Goal: Task Accomplishment & Management: Manage account settings

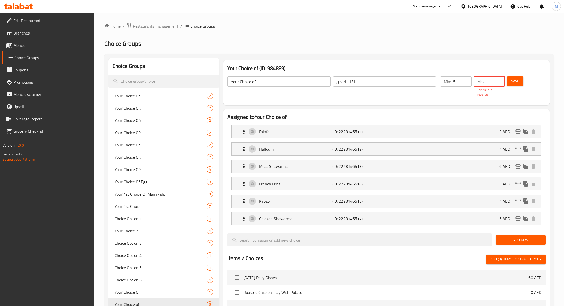
scroll to position [17, 0]
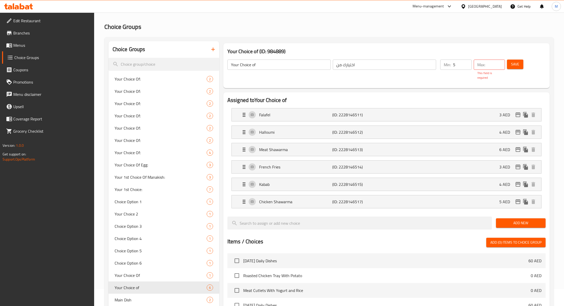
click at [444, 77] on div "Min: 5 ​" at bounding box center [456, 70] width 34 height 23
click at [492, 65] on input "number" at bounding box center [496, 65] width 18 height 10
type input "7"
type input "5"
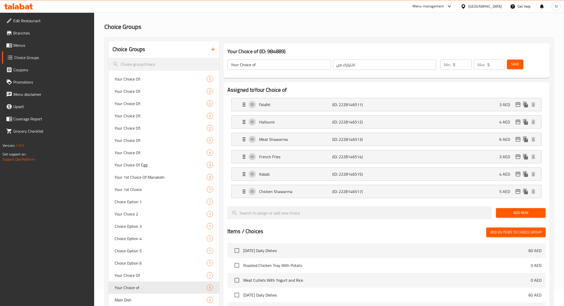
click at [493, 87] on div "Your Choice of (ID: 984889) Your Choice of ​ اختيارك من ​ Min: 5 ​ Max: 5 ​ Sav…" at bounding box center [385, 254] width 332 height 426
click at [515, 65] on span "Save" at bounding box center [515, 64] width 8 height 6
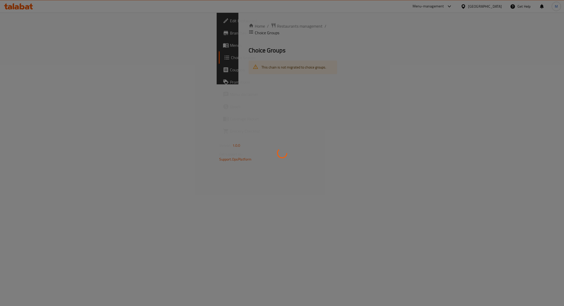
click at [150, 25] on div at bounding box center [282, 153] width 564 height 306
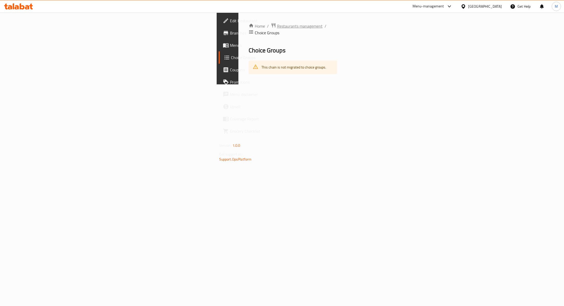
click at [277, 29] on span "Restaurants management" at bounding box center [300, 26] width 46 height 6
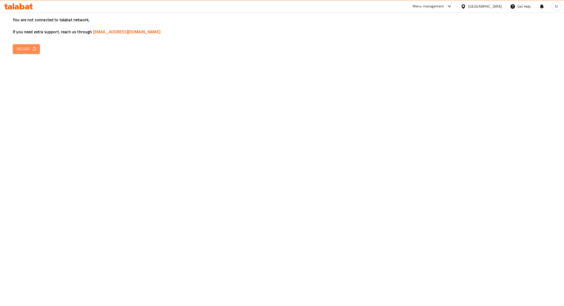
click at [24, 47] on span "Reload" at bounding box center [26, 49] width 19 height 6
click at [332, 18] on h3 "You are not connected to talabat network, If you need extra support, reach us t…" at bounding box center [282, 26] width 538 height 18
click at [119, 91] on div "You are not connected to talabat network, If you need extra support, reach us t…" at bounding box center [282, 153] width 564 height 306
click at [21, 51] on span "Reload" at bounding box center [26, 49] width 19 height 6
